Goal: Submit feedback/report problem

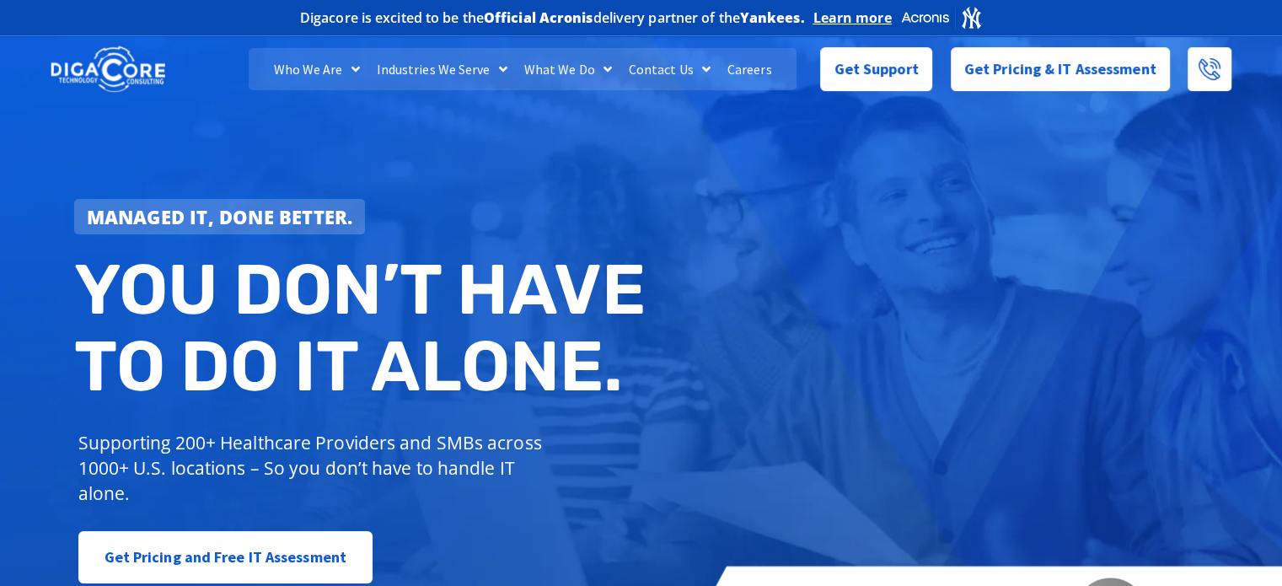
click at [950, 261] on div "Managed IT, done better. You don’t have to do IT alone. Supporting 200+ Healthc…" at bounding box center [641, 344] width 1282 height 631
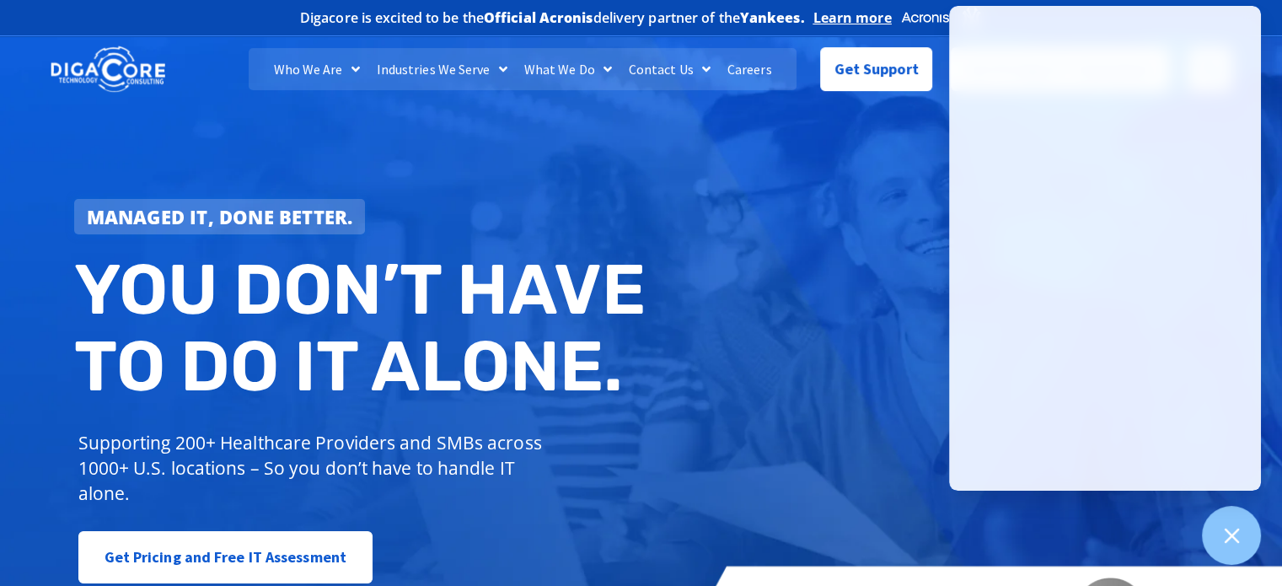
click at [536, 236] on div "Managed IT, done better. You don’t have to do IT alone. Supporting 200+ Healthc…" at bounding box center [364, 392] width 597 height 402
click at [634, 266] on h2 "You don’t have to do IT alone." at bounding box center [364, 328] width 580 height 154
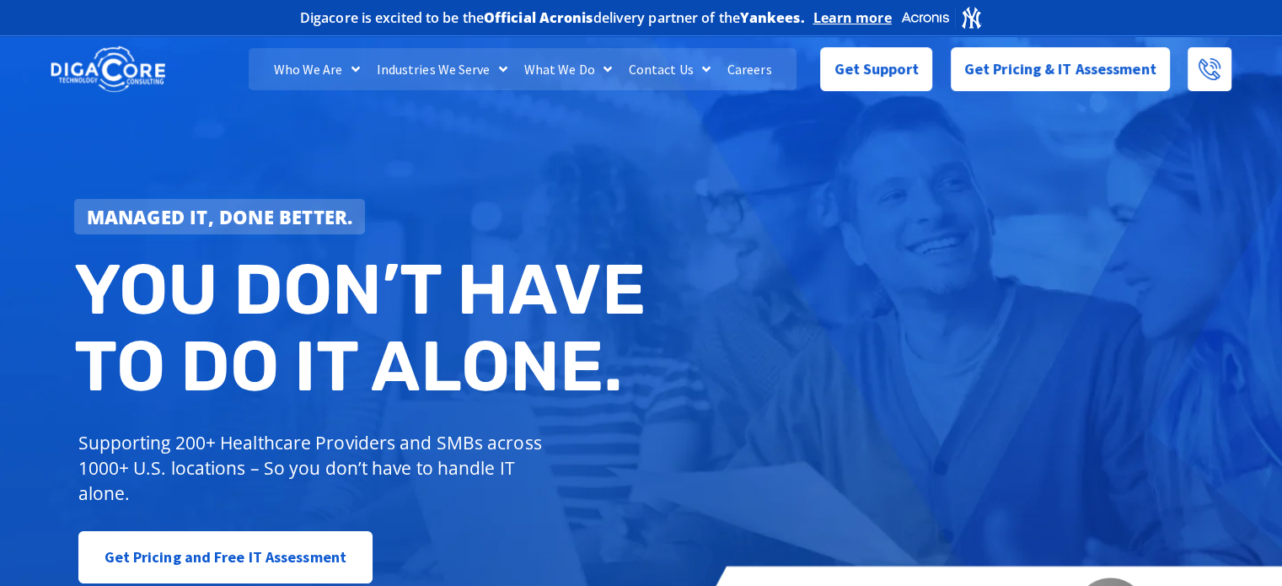
click at [446, 148] on div "Managed IT, done better. You don’t have to do IT alone. Supporting 200+ Healthc…" at bounding box center [641, 344] width 1282 height 631
click at [983, 393] on div at bounding box center [949, 391] width 538 height 17
